Goal: Task Accomplishment & Management: Use online tool/utility

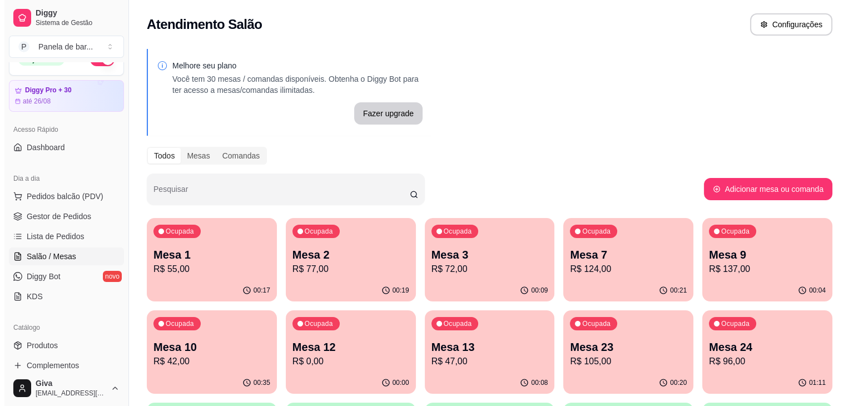
scroll to position [81, 0]
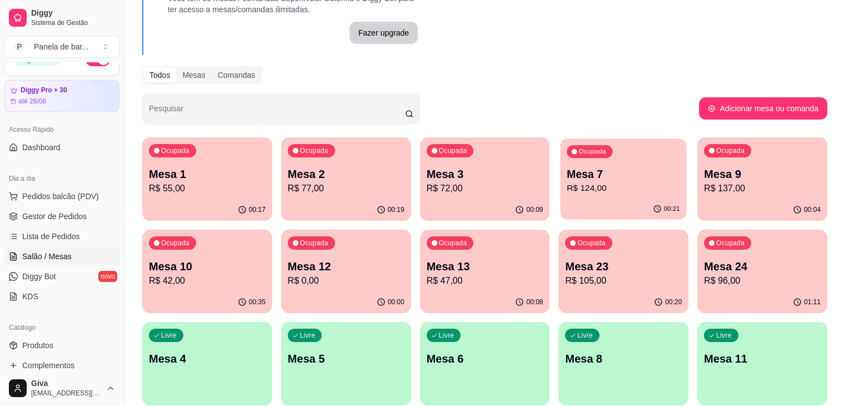
click at [567, 178] on p "Mesa 7" at bounding box center [623, 174] width 113 height 15
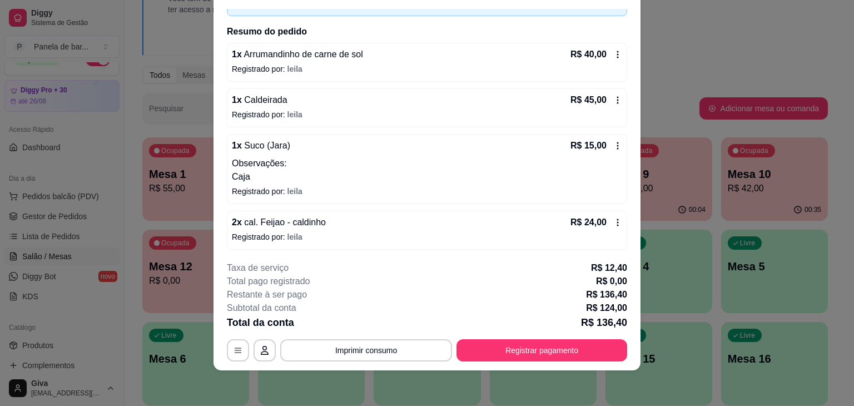
scroll to position [33, 0]
click at [613, 224] on icon at bounding box center [617, 222] width 9 height 9
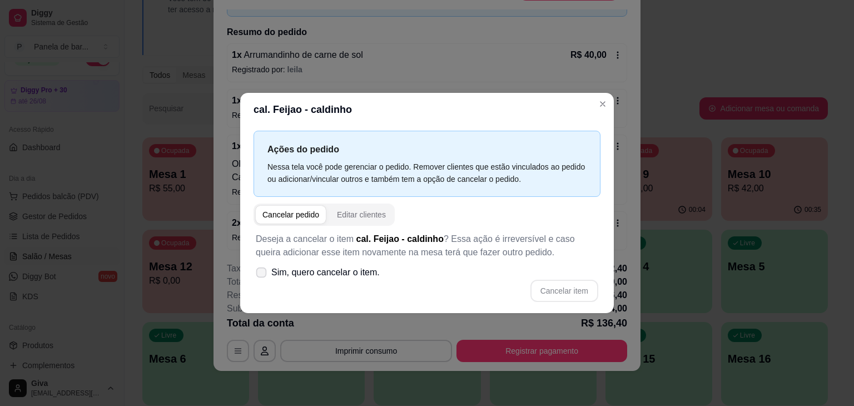
click at [362, 276] on span "Sim, quero cancelar o item." at bounding box center [325, 272] width 108 height 13
click at [262, 276] on input "Sim, quero cancelar o item." at bounding box center [258, 278] width 7 height 7
checkbox input "true"
click at [548, 285] on button "Cancelar item" at bounding box center [564, 291] width 66 height 22
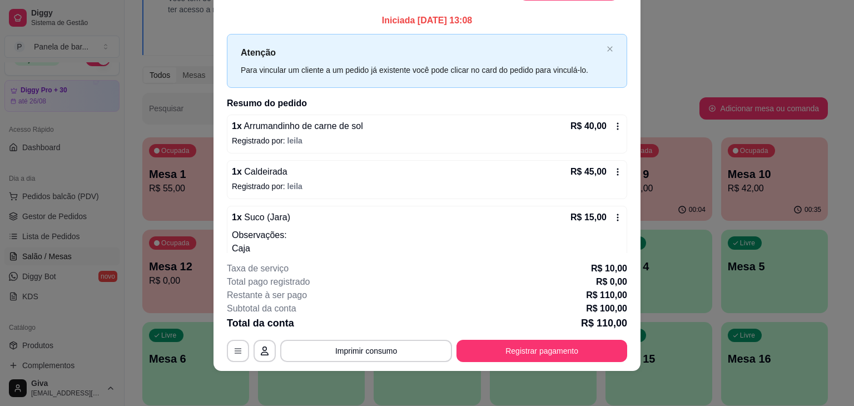
scroll to position [0, 0]
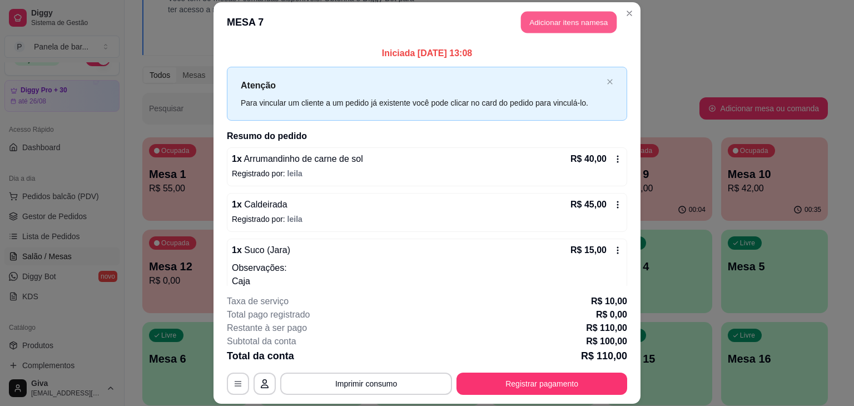
click at [561, 27] on button "Adicionar itens na mesa" at bounding box center [569, 22] width 96 height 22
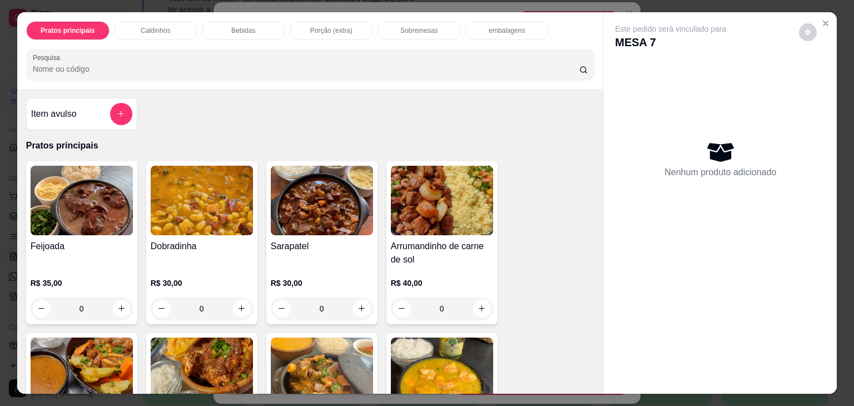
click at [422, 34] on div "Sobremesas" at bounding box center [418, 30] width 83 height 19
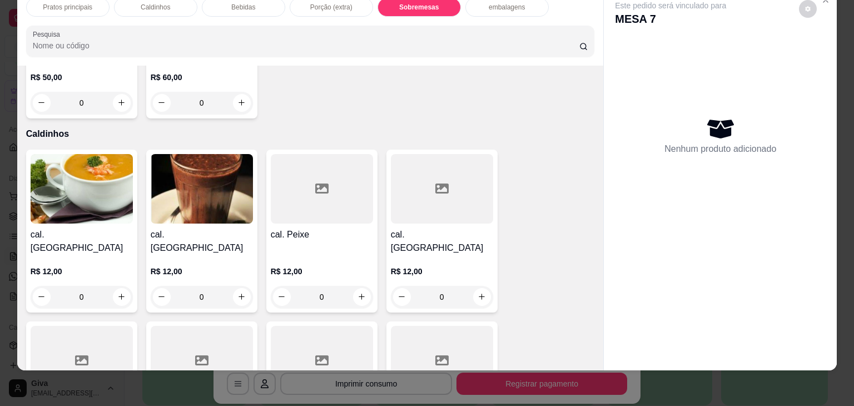
scroll to position [671, 0]
click at [231, 285] on div "0" at bounding box center [202, 296] width 102 height 22
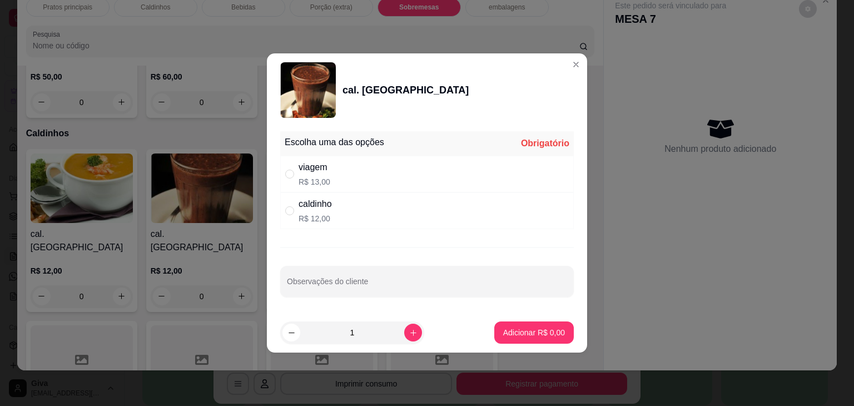
click at [329, 215] on p "R$ 12,00" at bounding box center [314, 218] width 33 height 11
radio input "true"
click at [500, 330] on p "Adicionar R$ 12,00" at bounding box center [532, 332] width 64 height 11
type input "1"
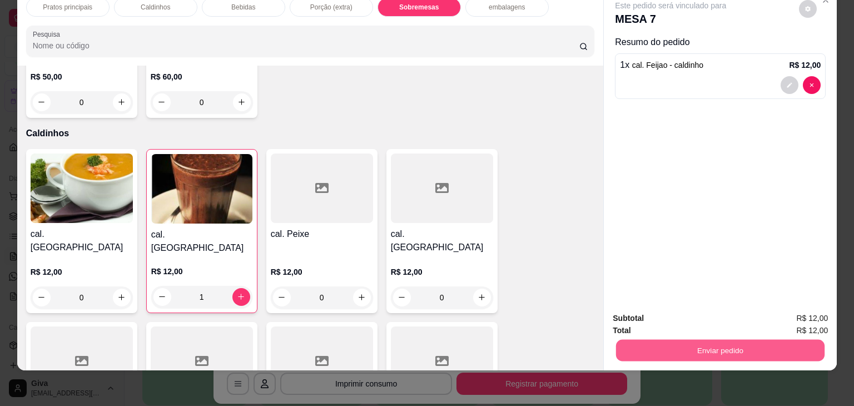
click at [687, 340] on button "Enviar pedido" at bounding box center [720, 351] width 208 height 22
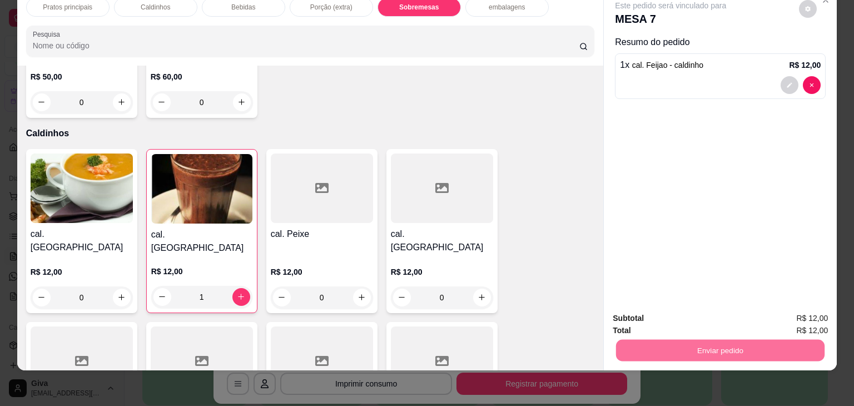
click at [686, 314] on button "Não registrar e enviar pedido" at bounding box center [683, 314] width 112 height 21
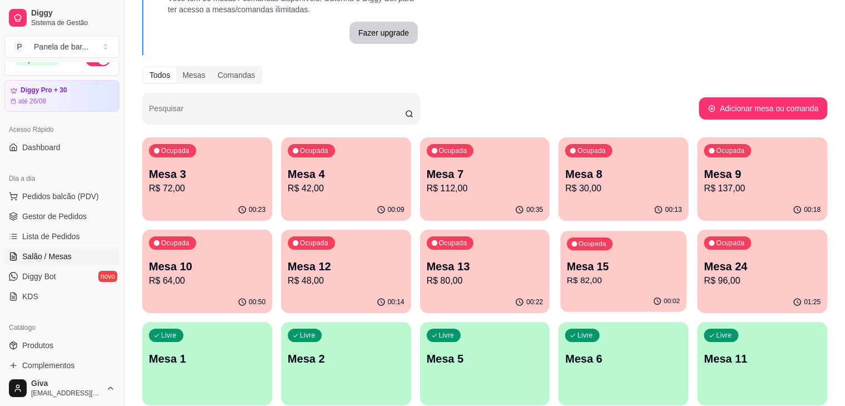
click at [567, 272] on p "Mesa 15" at bounding box center [623, 266] width 113 height 15
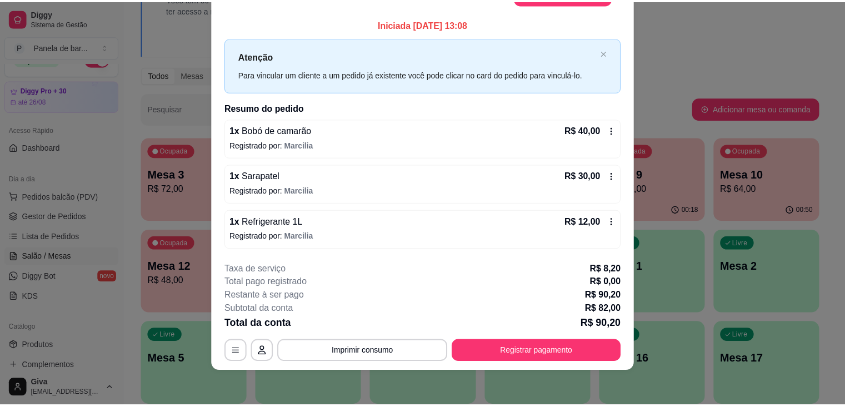
scroll to position [0, 0]
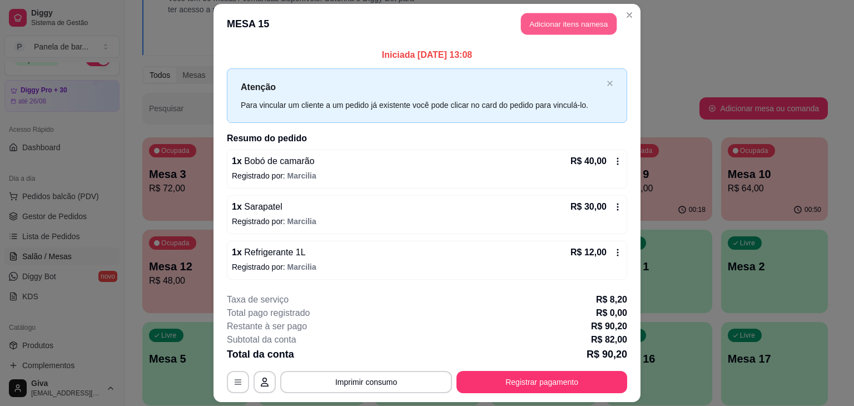
click at [545, 19] on button "Adicionar itens na mesa" at bounding box center [569, 24] width 96 height 22
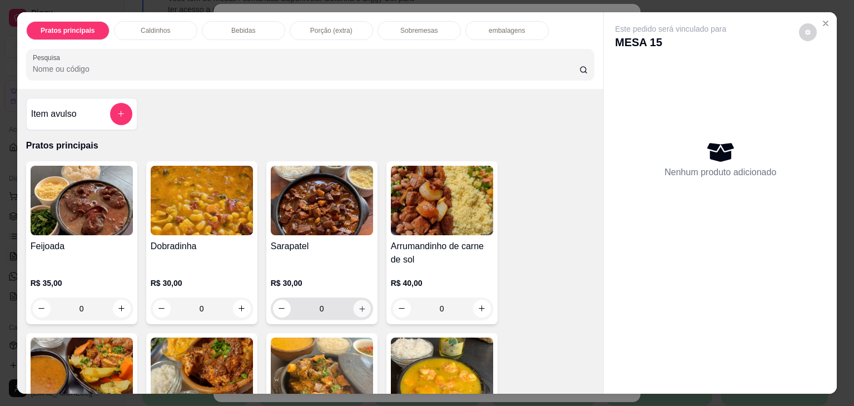
click at [356, 300] on button "increase-product-quantity" at bounding box center [361, 308] width 17 height 17
type input "1"
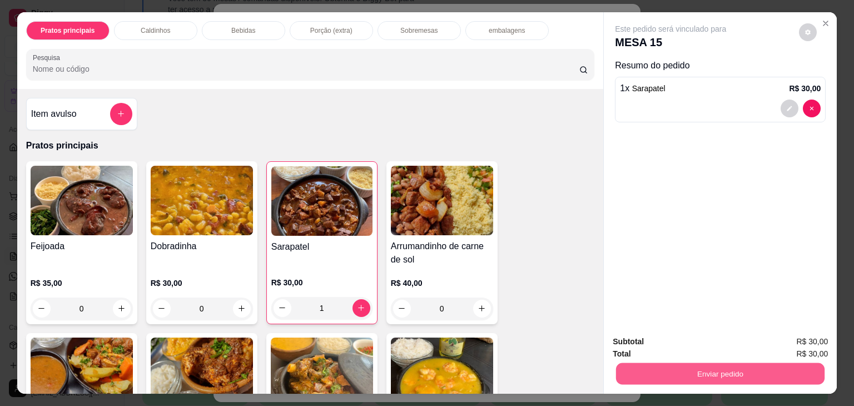
click at [687, 372] on button "Enviar pedido" at bounding box center [720, 374] width 208 height 22
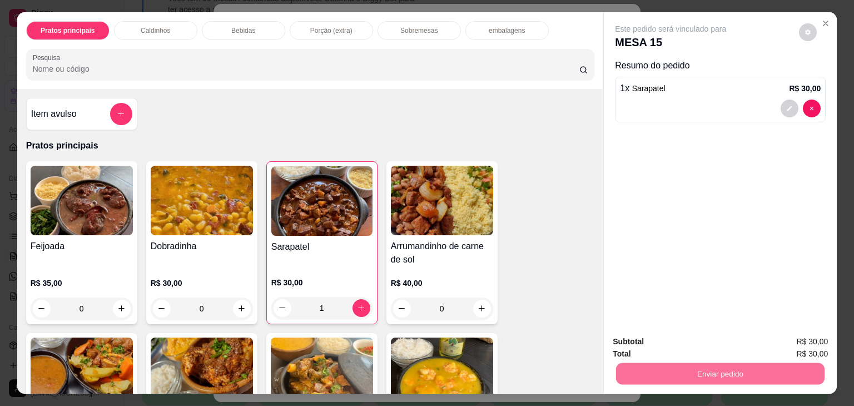
click at [702, 334] on button "Não registrar e enviar pedido" at bounding box center [683, 342] width 112 height 21
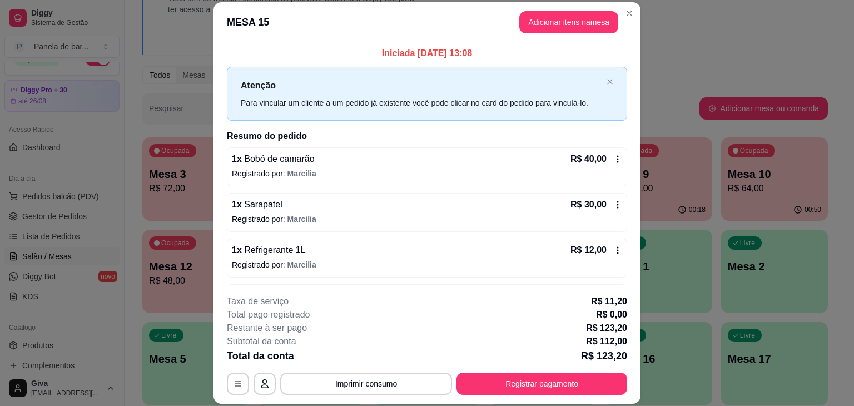
click at [613, 158] on icon at bounding box center [617, 158] width 9 height 9
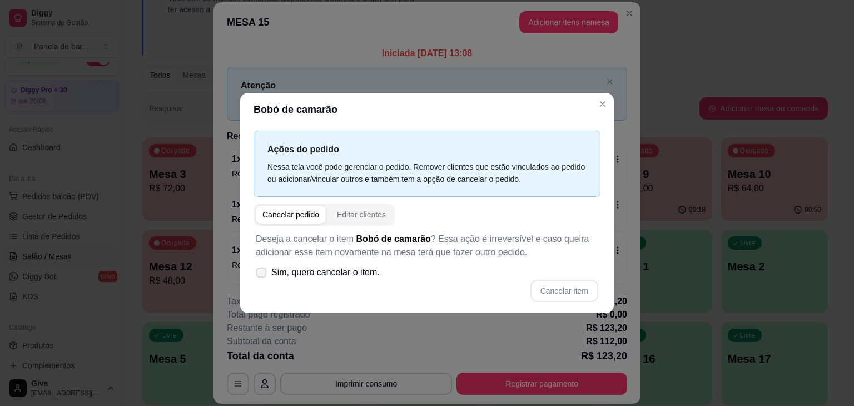
click at [292, 272] on span "Sim, quero cancelar o item." at bounding box center [325, 272] width 108 height 13
click at [262, 275] on input "Sim, quero cancelar o item." at bounding box center [258, 278] width 7 height 7
checkbox input "true"
click at [543, 290] on button "Cancelar item" at bounding box center [564, 291] width 66 height 22
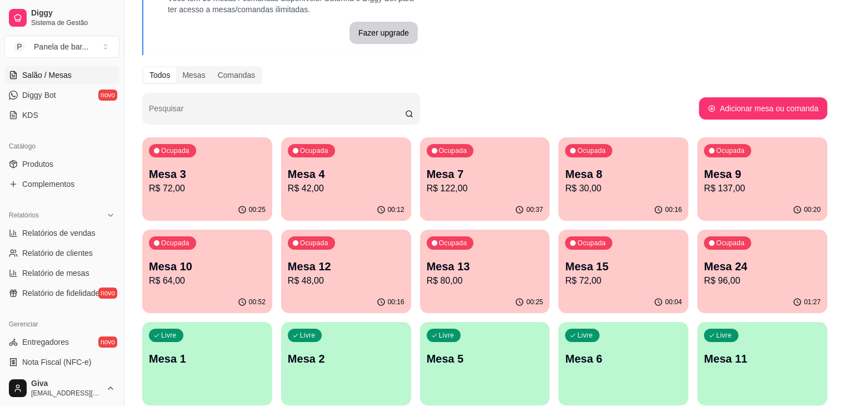
scroll to position [208, 0]
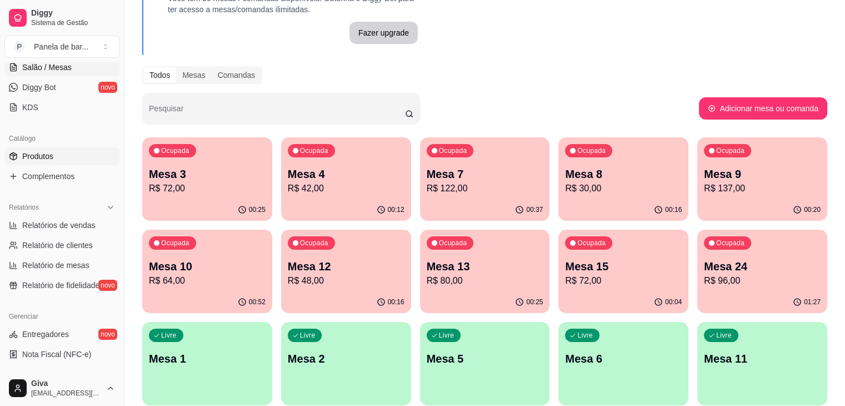
click at [62, 157] on link "Produtos" at bounding box center [61, 156] width 115 height 18
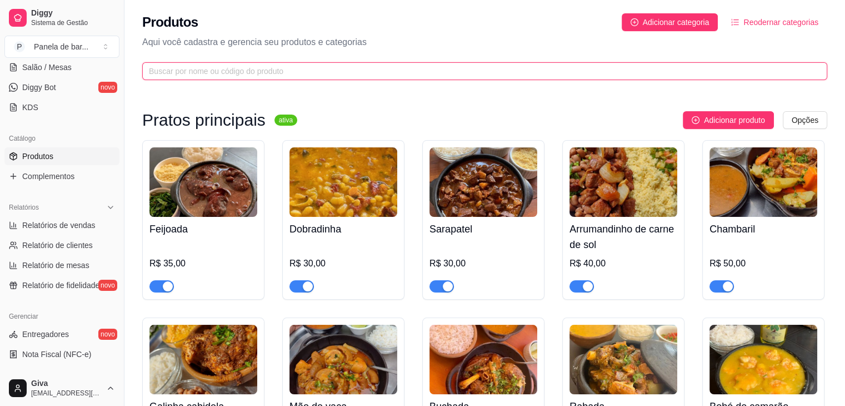
click at [317, 74] on input "text" at bounding box center [480, 71] width 663 height 12
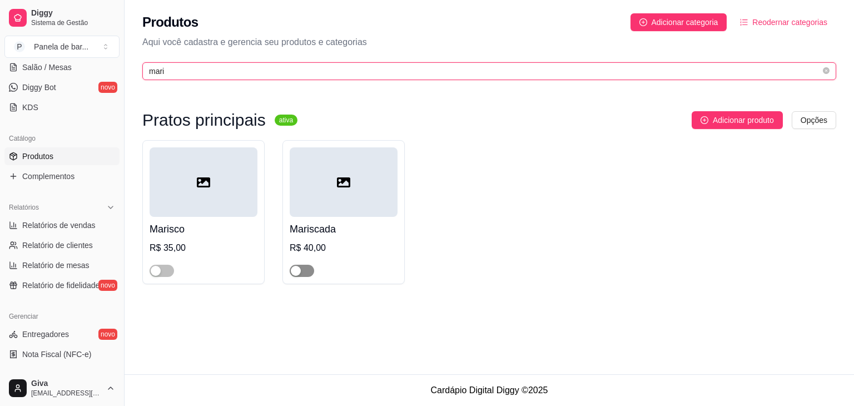
type input "mari"
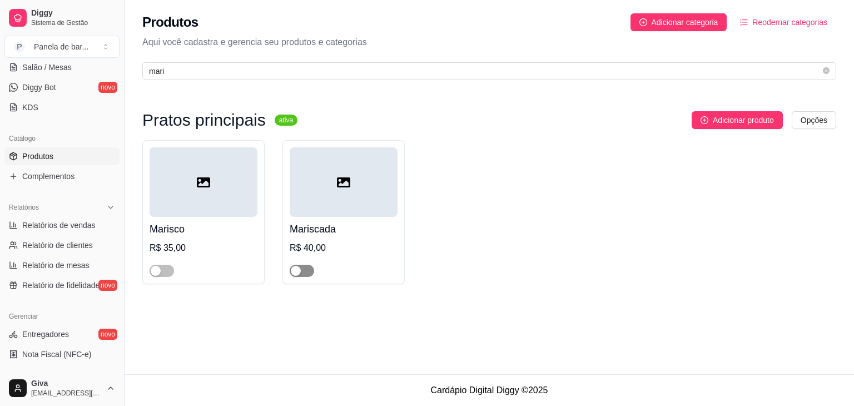
click at [290, 272] on span "button" at bounding box center [302, 271] width 24 height 12
